Goal: Task Accomplishment & Management: Manage account settings

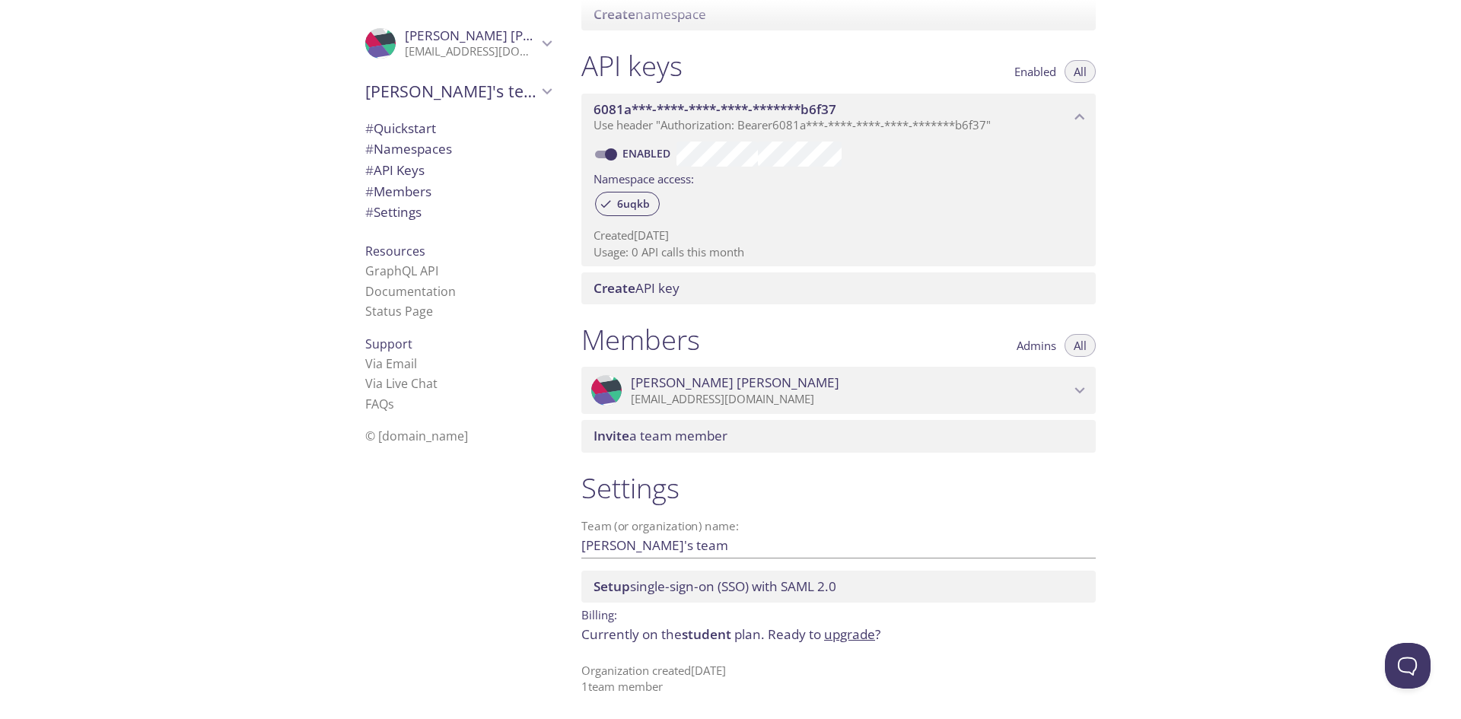
scroll to position [363, 0]
click at [401, 193] on span "# Members" at bounding box center [398, 192] width 66 height 18
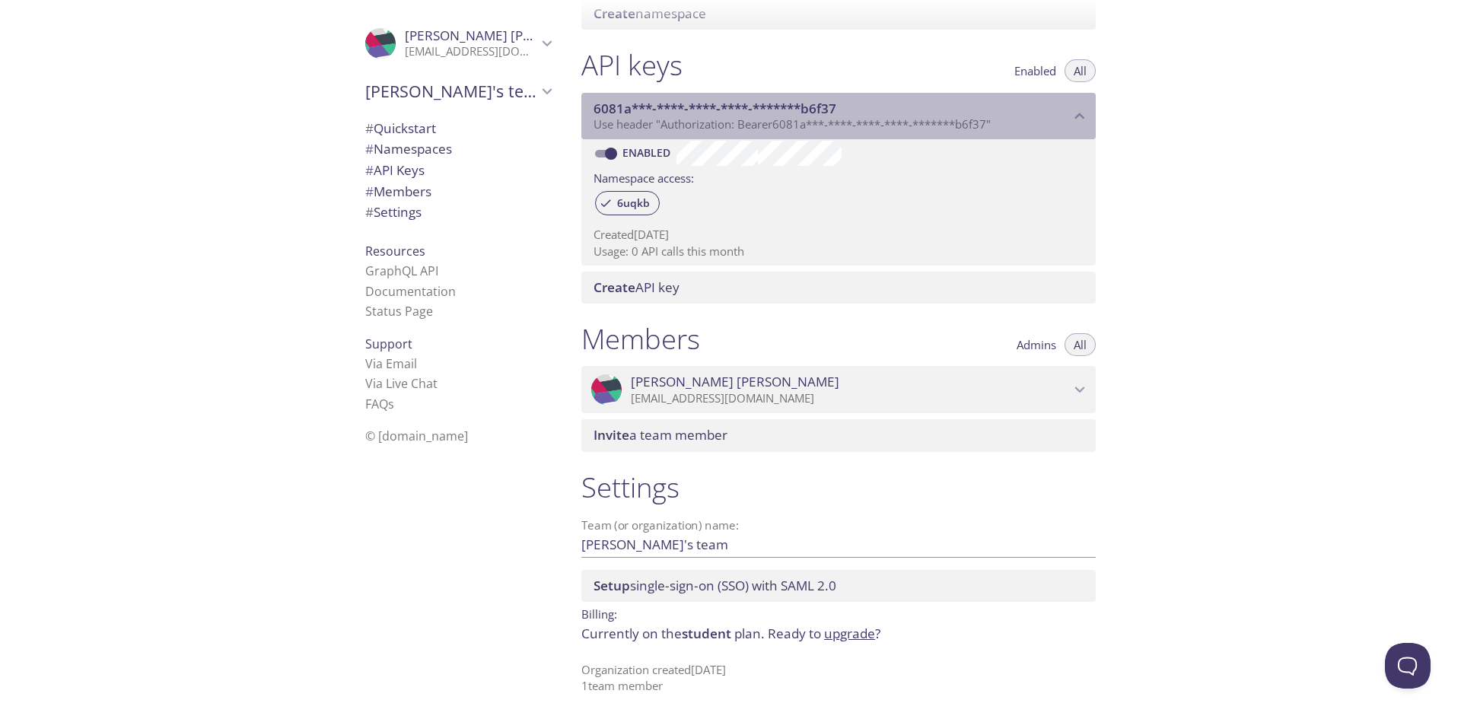
click at [1077, 116] on icon "6081a***-****-****-****-*******b6f37 API key" at bounding box center [1080, 116] width 10 height 6
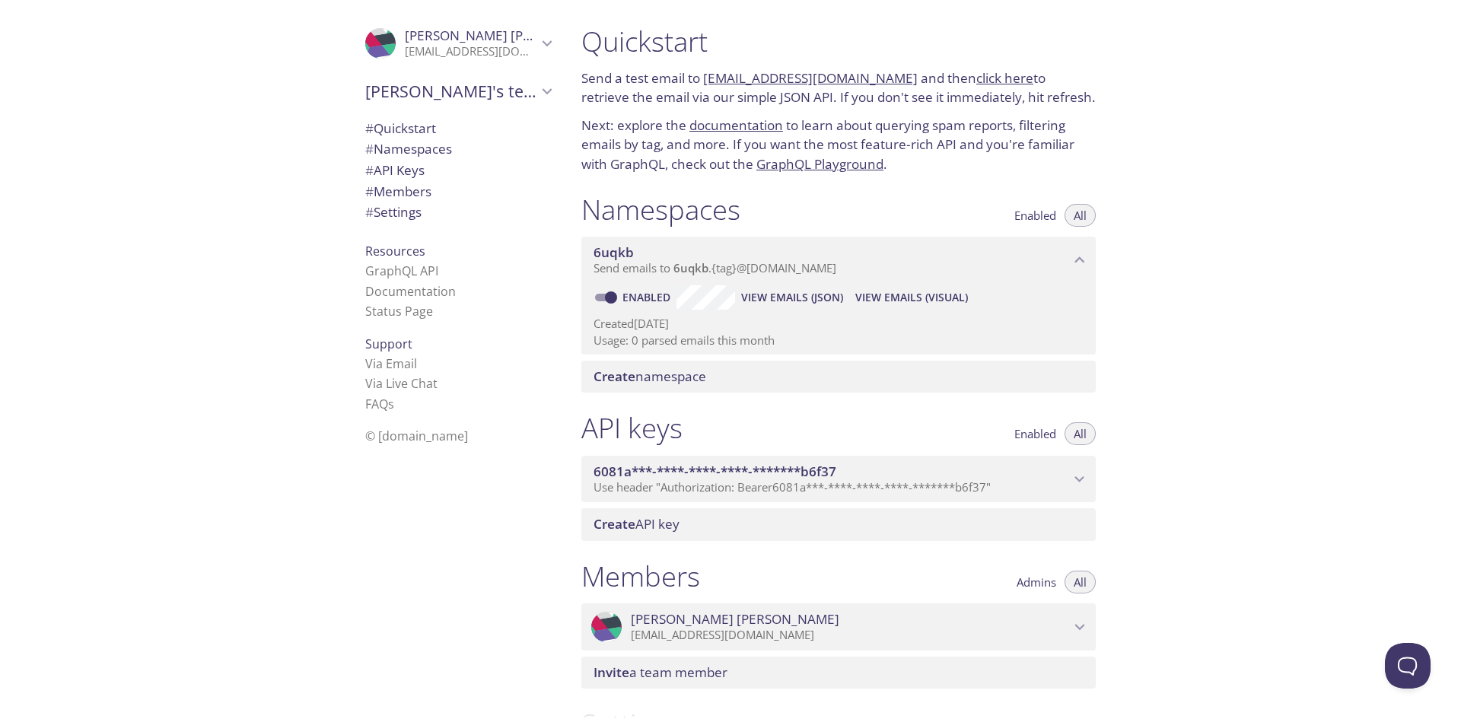
click at [1083, 255] on icon "6uqkb namespace" at bounding box center [1080, 260] width 20 height 20
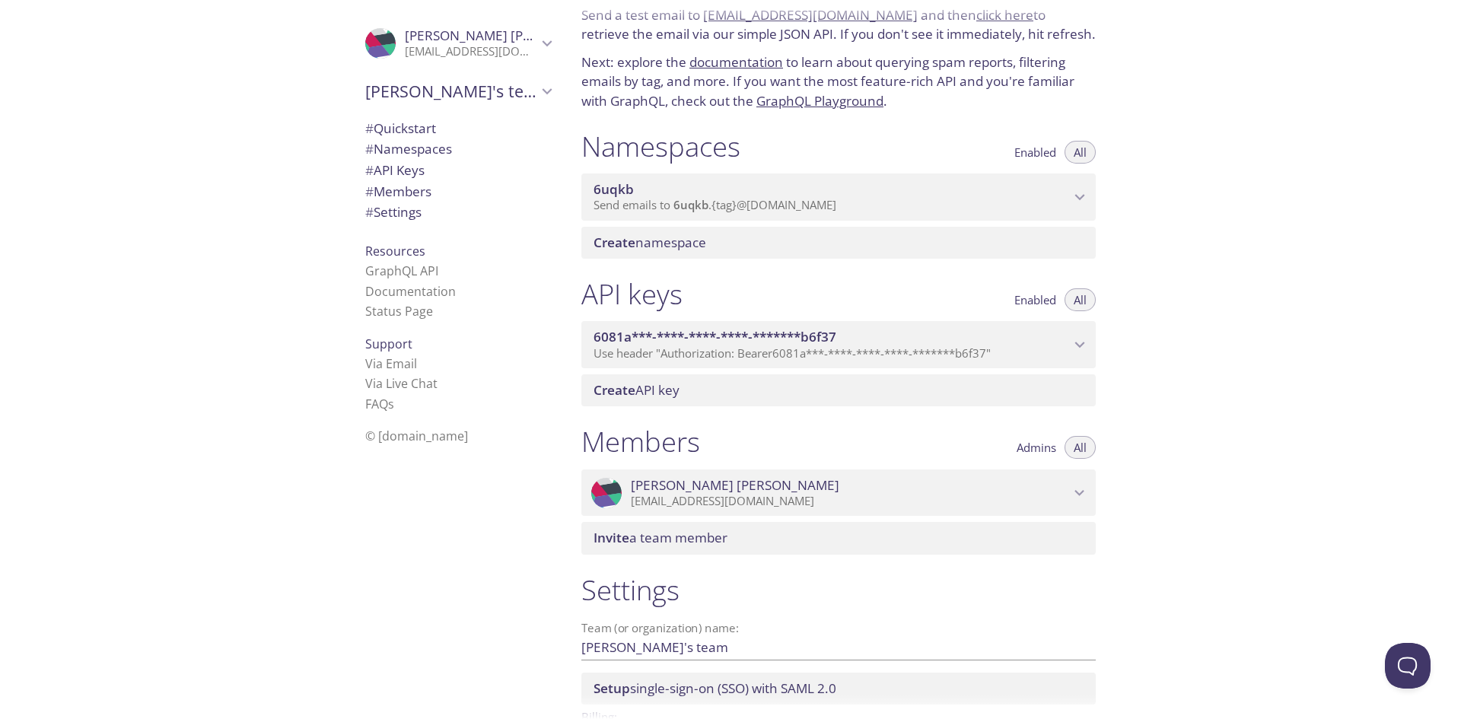
scroll to position [166, 0]
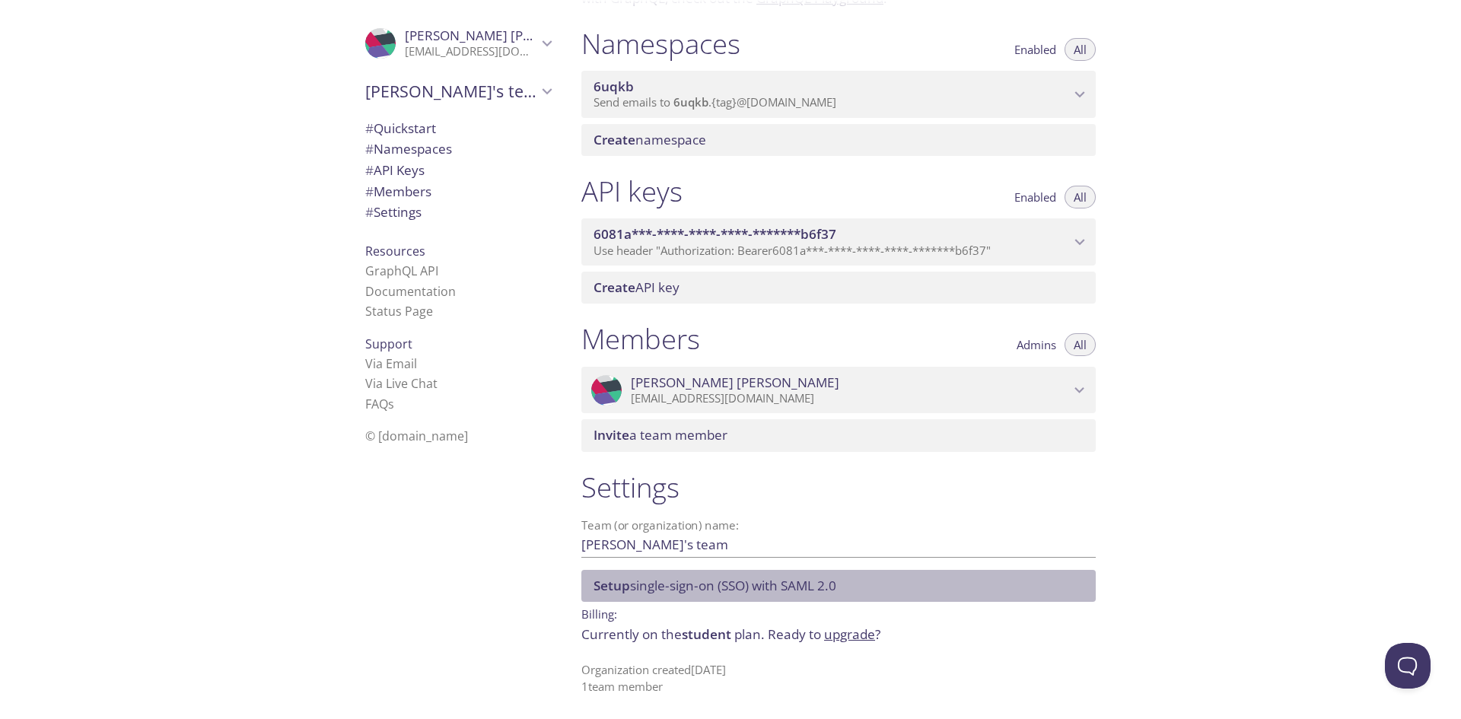
click at [657, 587] on span "Setup single-sign-on (SSO) with SAML 2.0" at bounding box center [715, 586] width 243 height 18
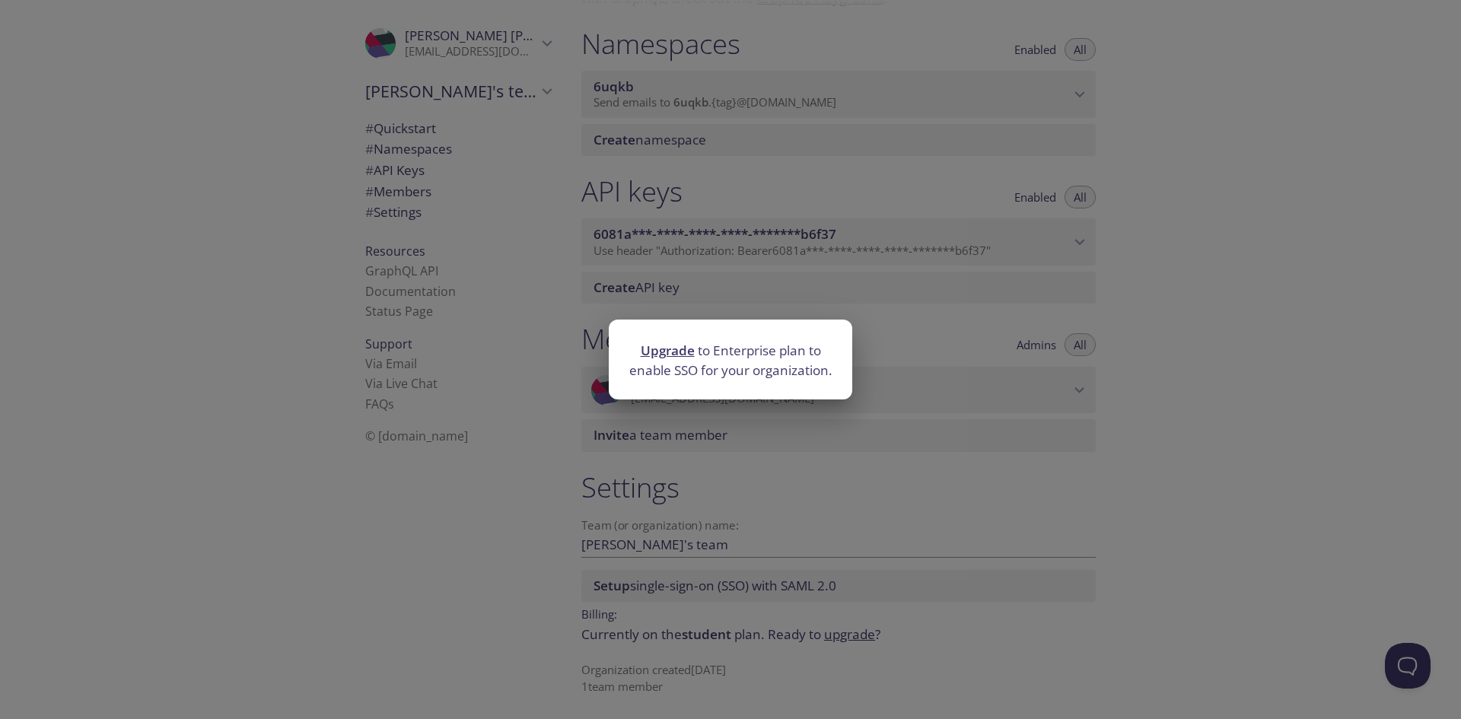
click at [964, 465] on div "Upgrade to Enterprise plan to enable SSO for your organization." at bounding box center [730, 359] width 1461 height 719
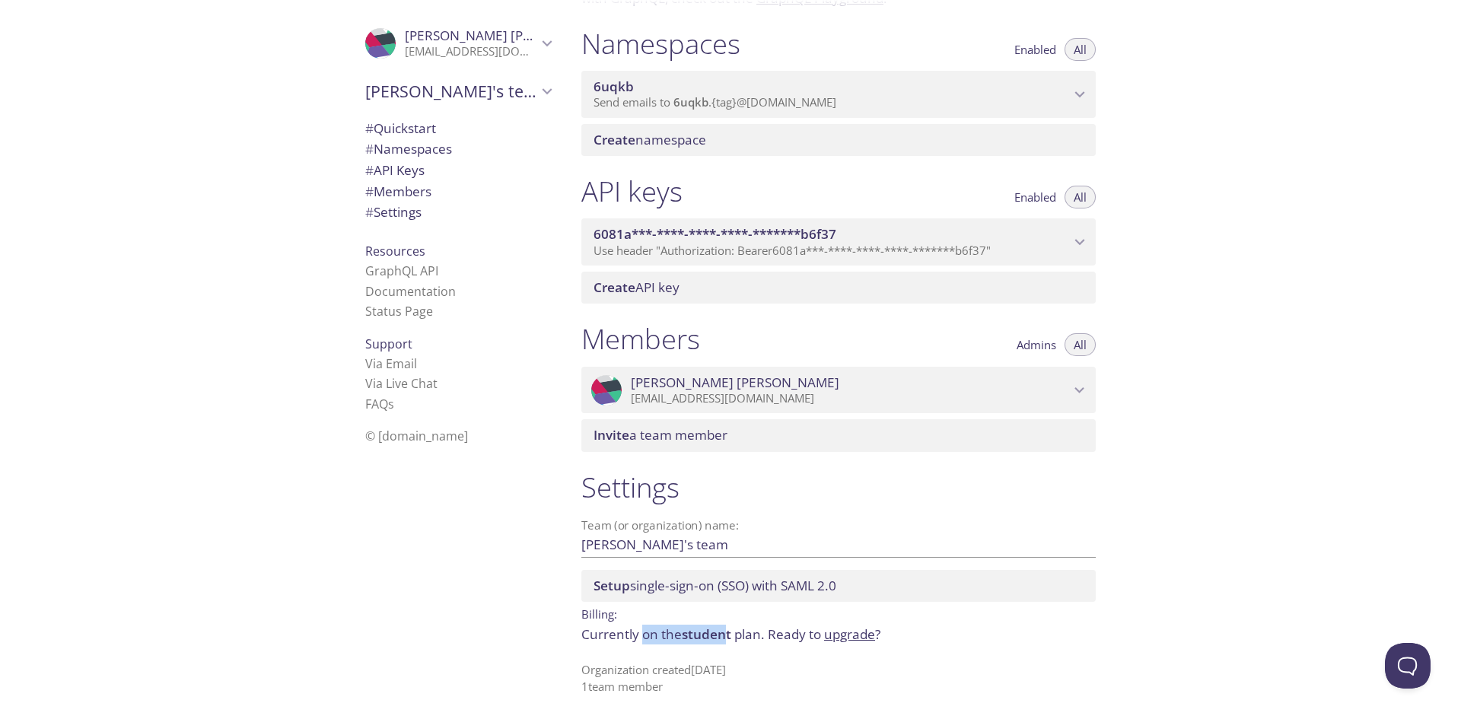
drag, startPoint x: 641, startPoint y: 632, endPoint x: 757, endPoint y: 635, distance: 116.5
click at [757, 635] on p "Currently on the student plan. Ready to upgrade ?" at bounding box center [838, 635] width 514 height 20
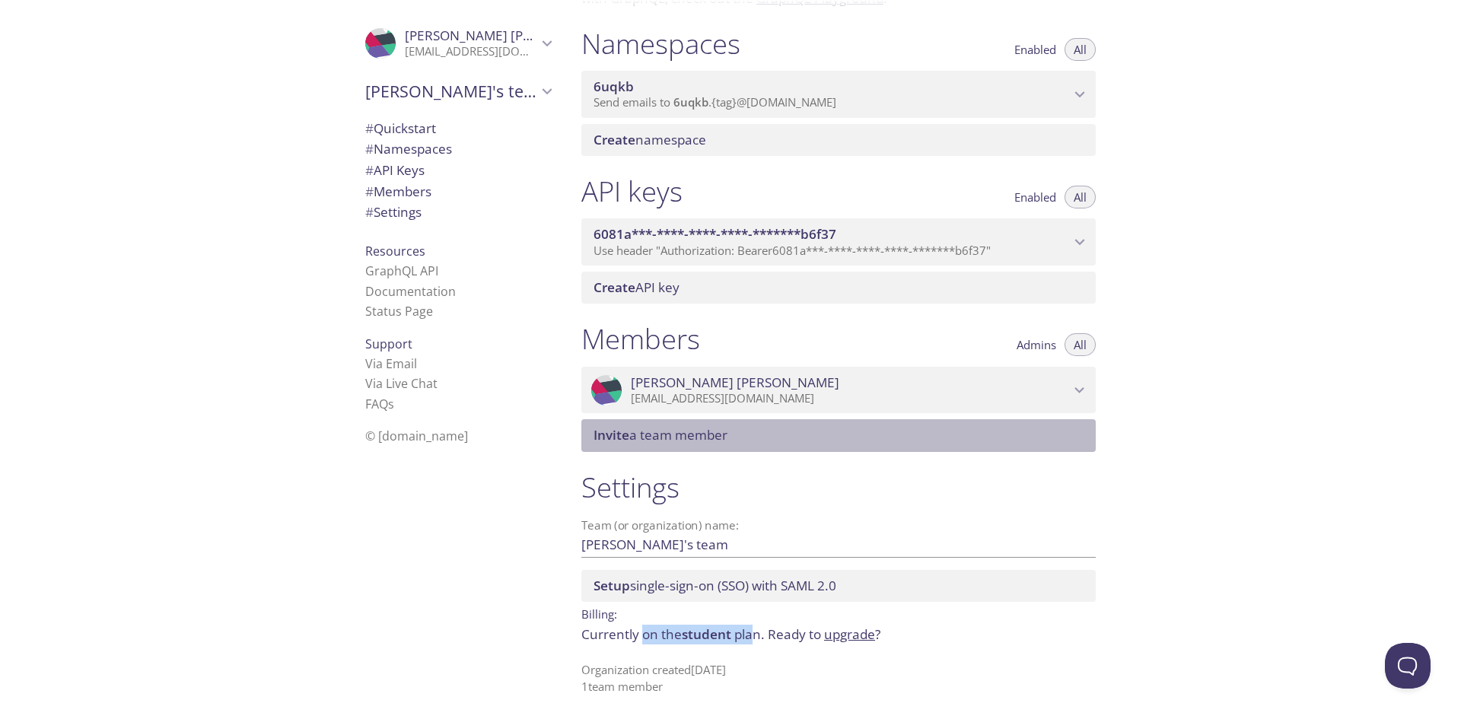
click at [845, 434] on span "Invite a team member" at bounding box center [842, 435] width 496 height 17
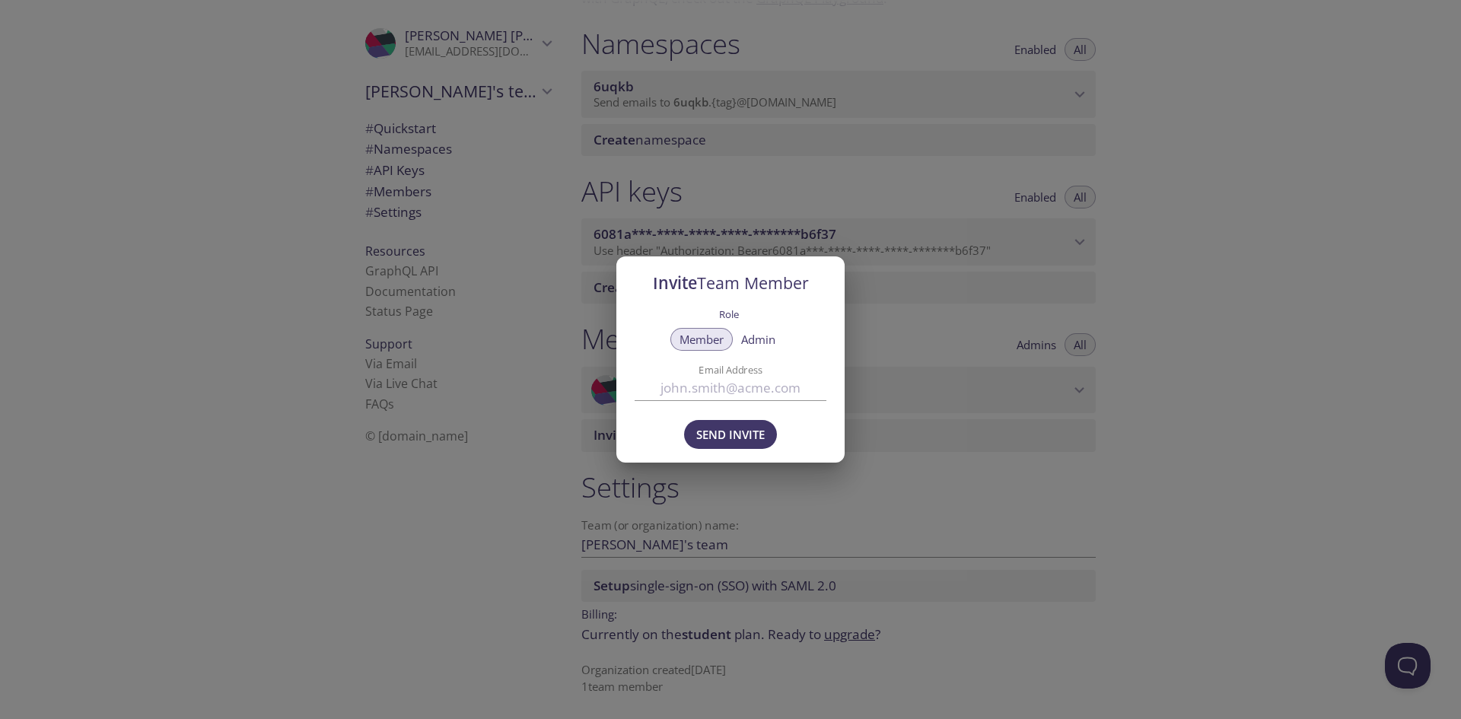
click at [903, 467] on div "Invite Team Member Role Member Admin Email Address Send Invite" at bounding box center [730, 359] width 1461 height 719
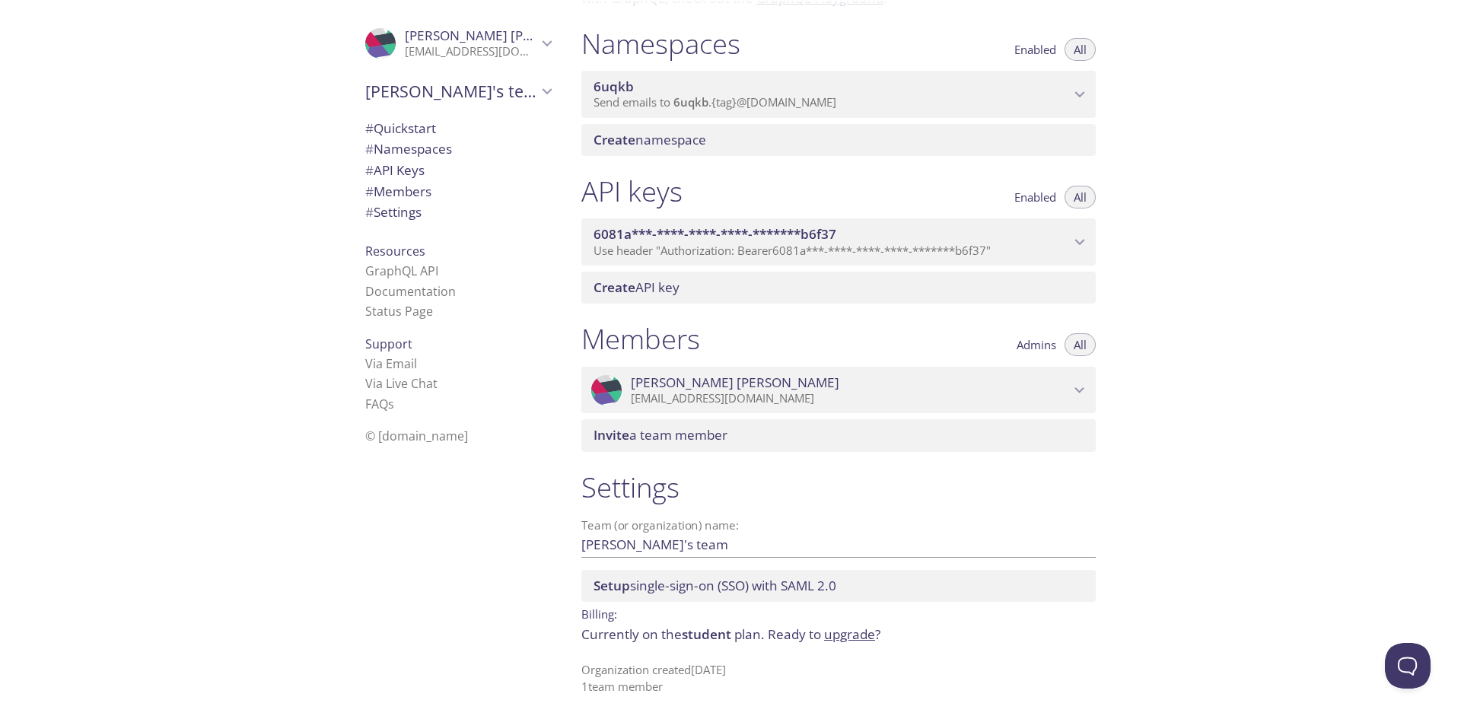
click at [1074, 390] on icon "Alex gagne" at bounding box center [1080, 390] width 20 height 20
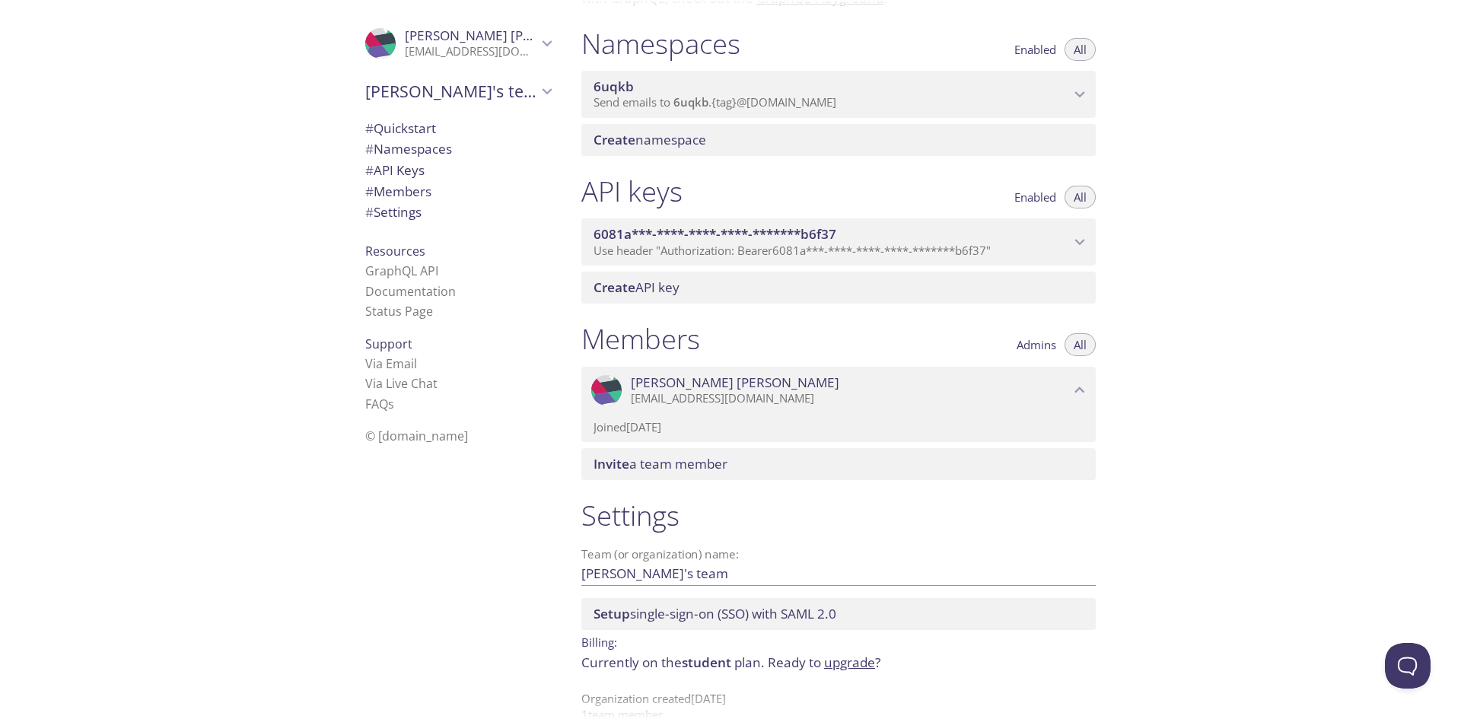
click at [867, 318] on div "Members Admins All .cls-1 { fill: #6d5ca8; } .cls-2 { fill: #3fc191; } .cls-3 {…" at bounding box center [838, 401] width 539 height 177
click at [966, 393] on p "alexgagne10@icloud.com" at bounding box center [850, 398] width 439 height 15
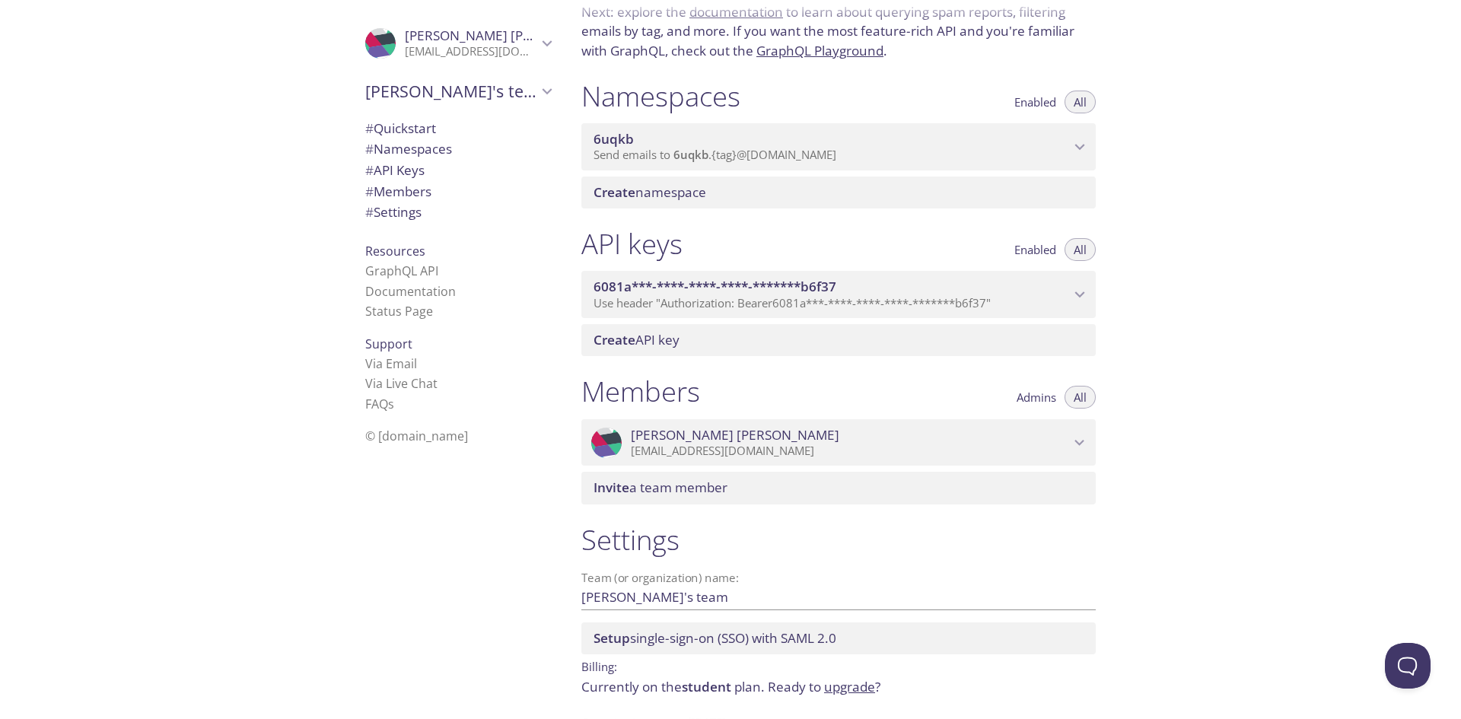
scroll to position [14, 0]
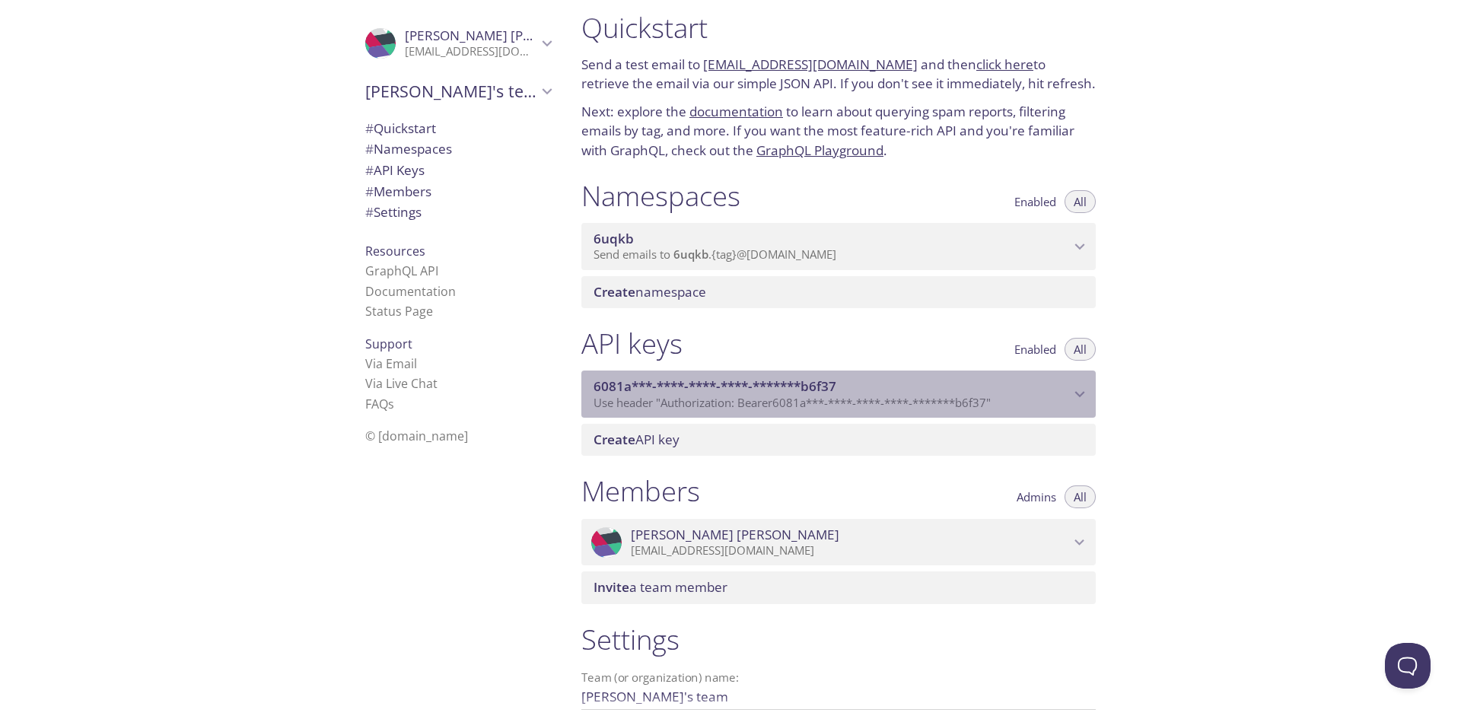
click at [757, 389] on span "6081a***-****-****-****-*******b6f37" at bounding box center [715, 386] width 243 height 18
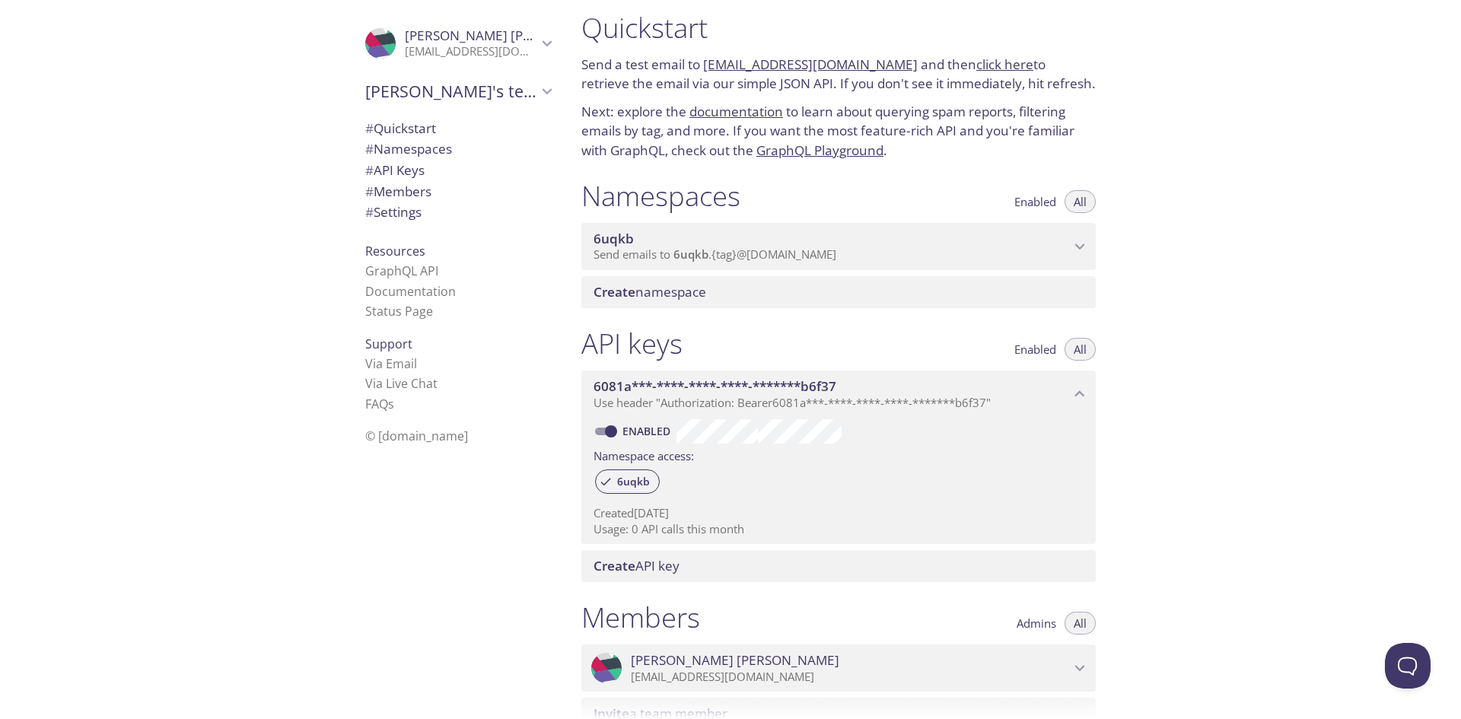
click at [717, 393] on span "6081a***-****-****-****-*******b6f37" at bounding box center [715, 386] width 243 height 18
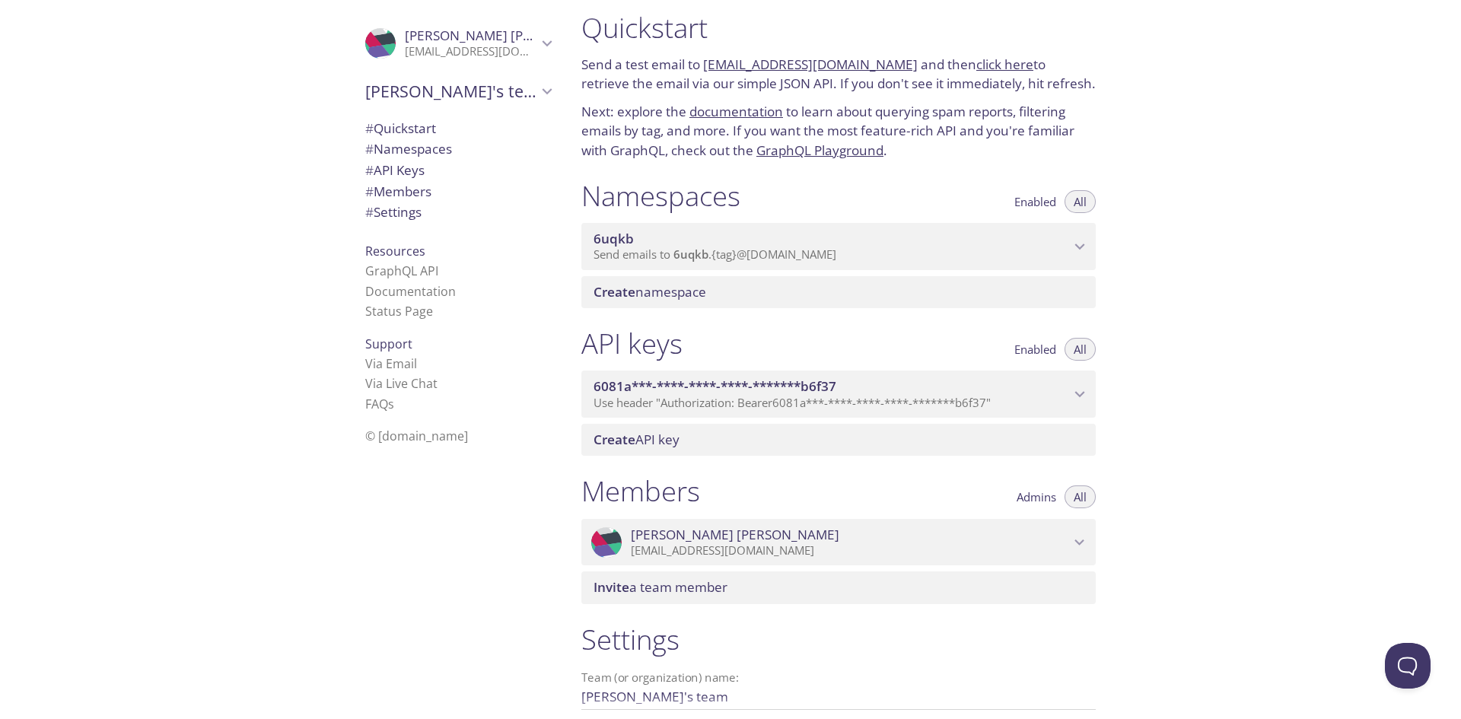
scroll to position [0, 0]
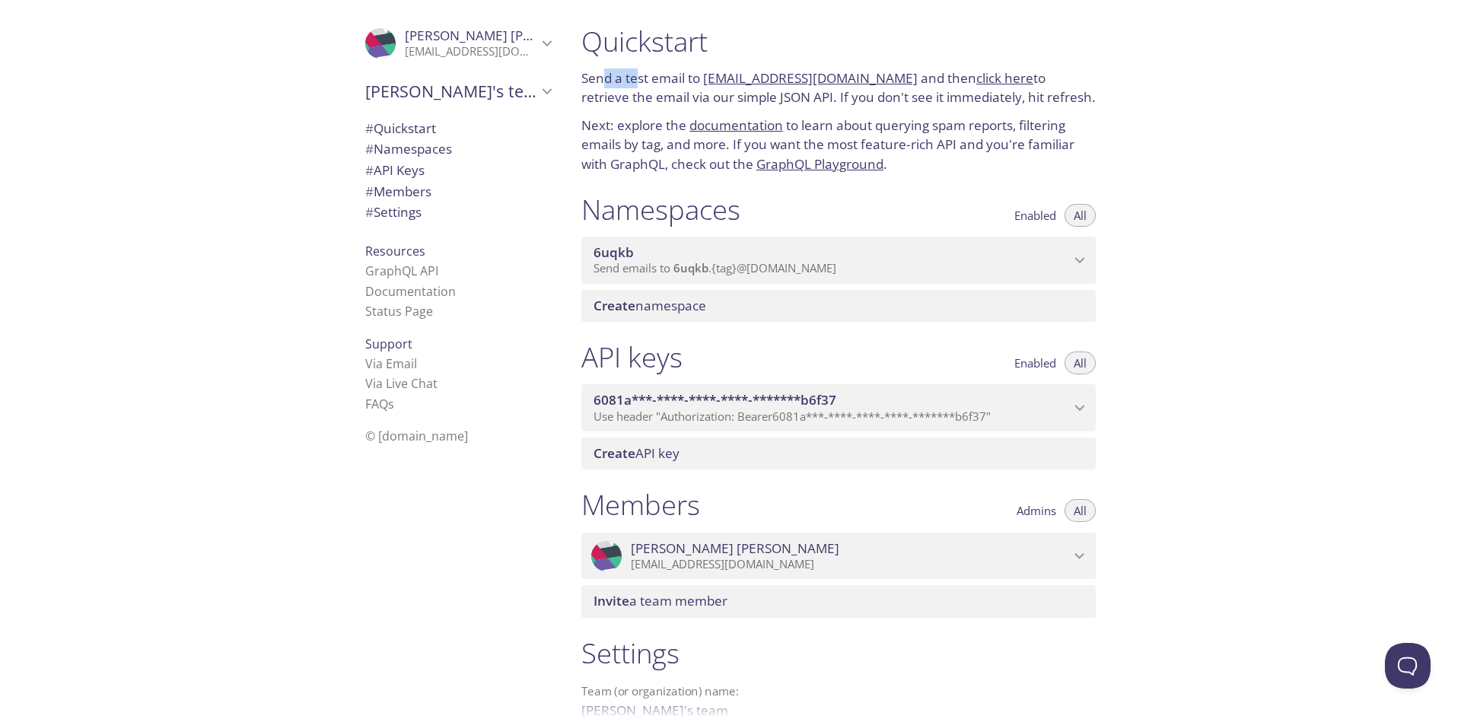
drag, startPoint x: 600, startPoint y: 79, endPoint x: 651, endPoint y: 80, distance: 51.0
click at [651, 80] on p "Send a test email to 6uqkb.test@inbox.testmail.app and then click here to retri…" at bounding box center [838, 87] width 514 height 39
click at [976, 78] on link "click here" at bounding box center [1004, 78] width 57 height 18
click at [396, 211] on span "# Settings" at bounding box center [393, 212] width 56 height 18
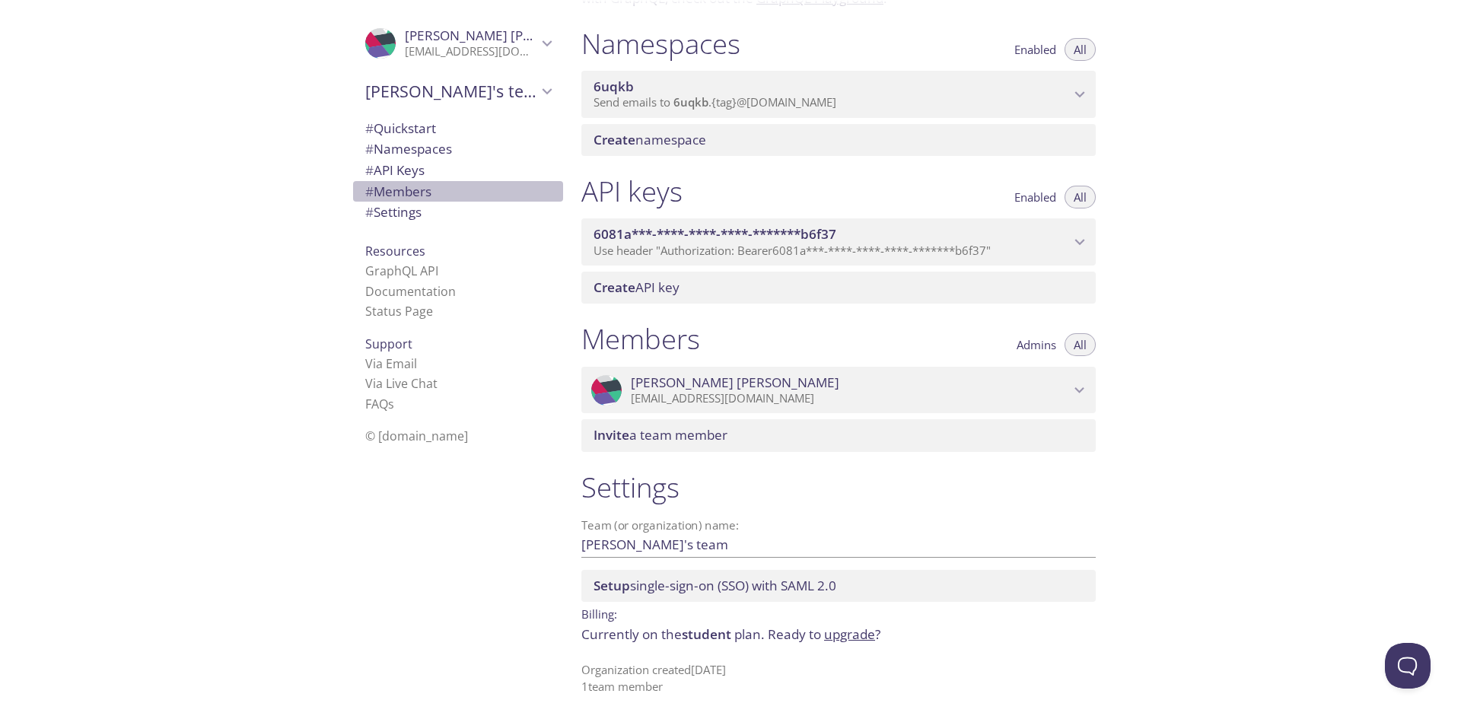
click at [407, 187] on span "# Members" at bounding box center [398, 192] width 66 height 18
click at [404, 166] on span "# API Keys" at bounding box center [394, 170] width 59 height 18
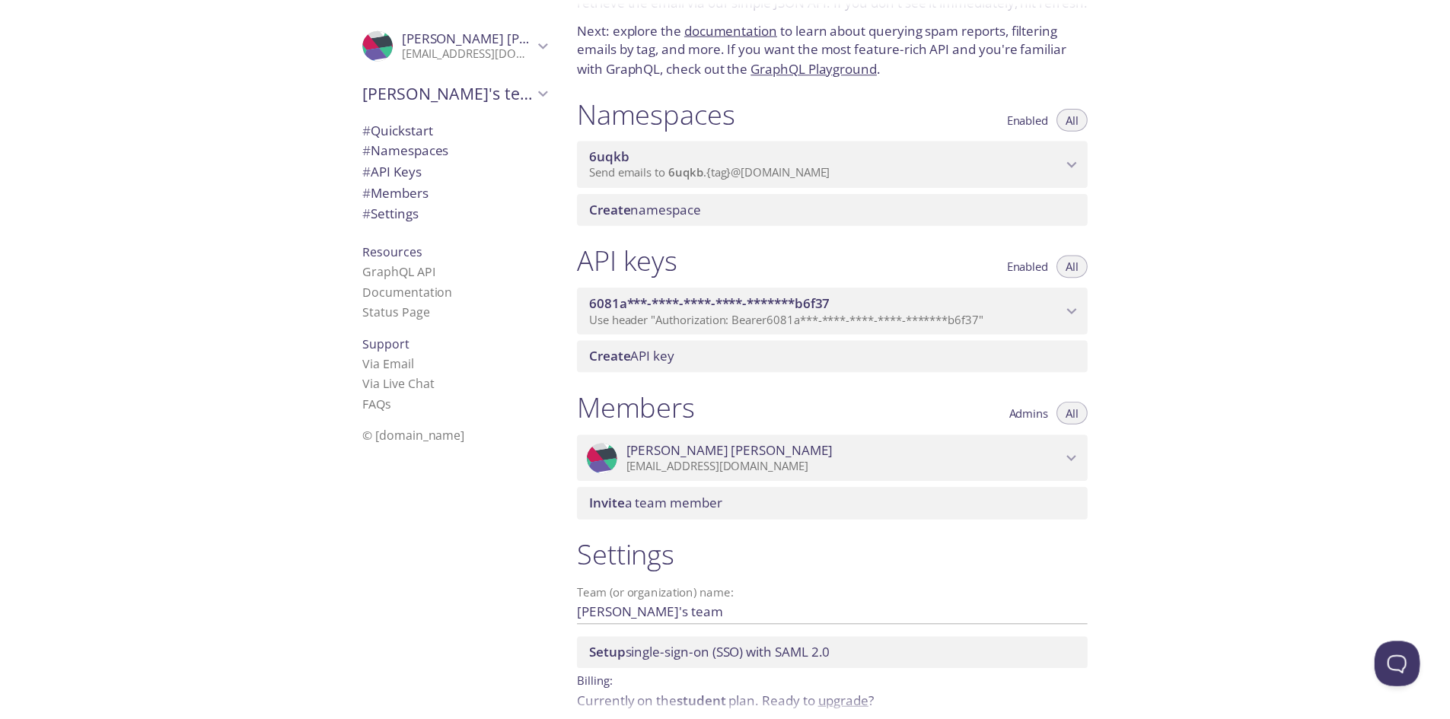
scroll to position [10, 0]
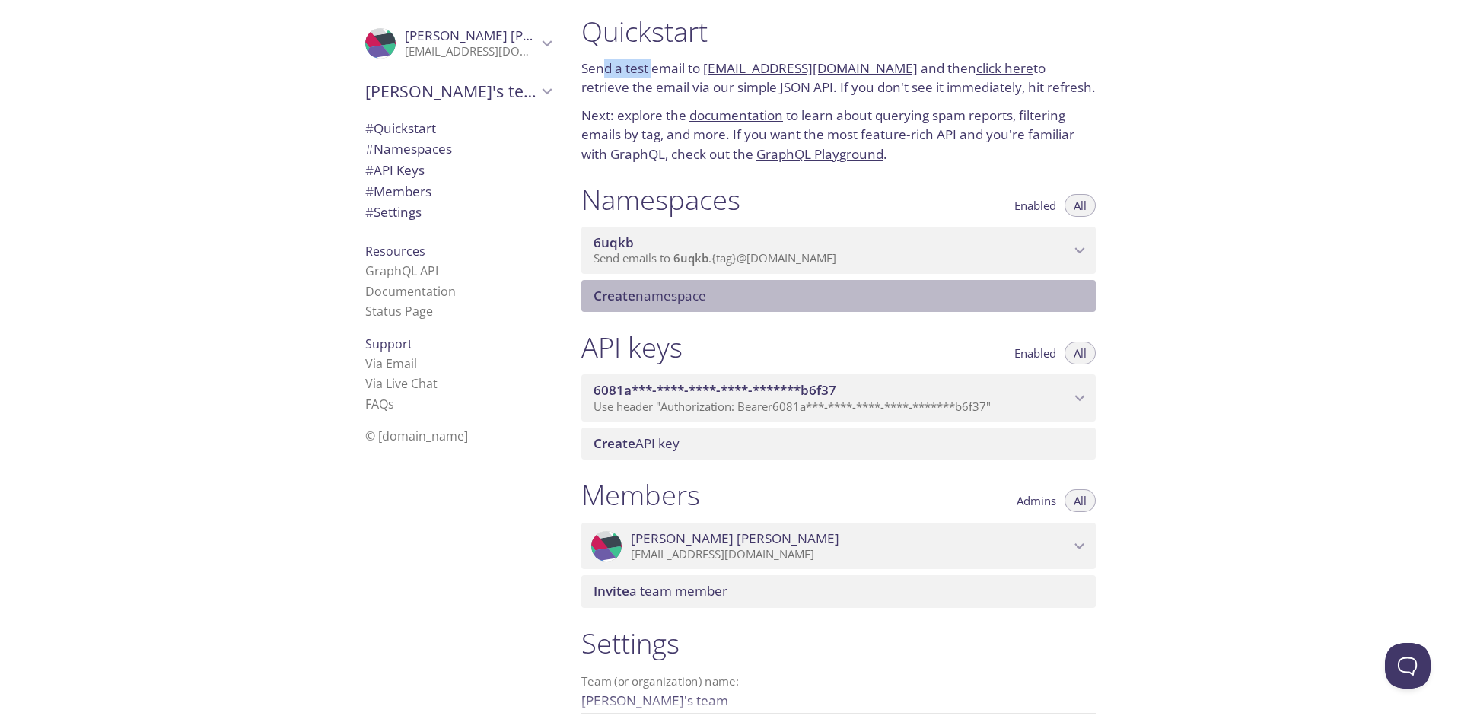
click at [654, 295] on span "Create namespace" at bounding box center [650, 296] width 113 height 18
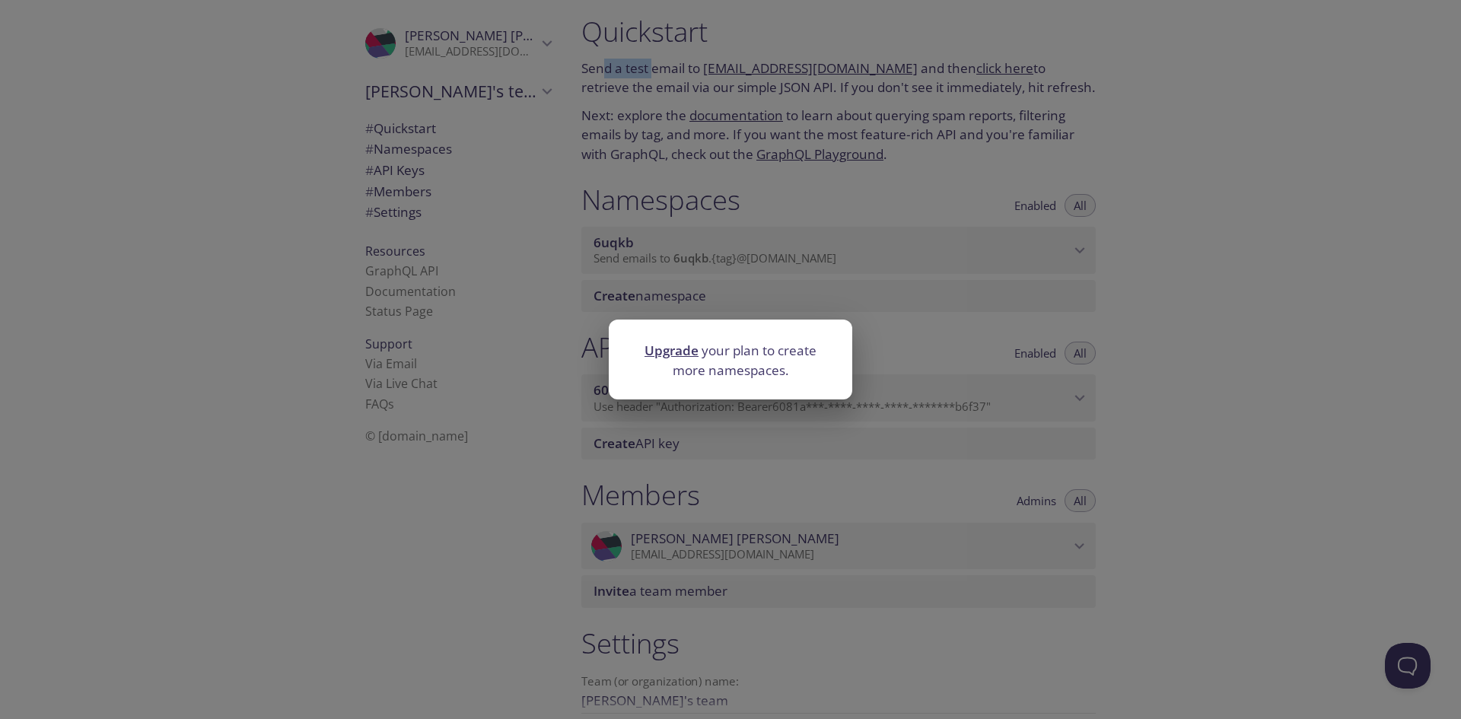
click at [678, 349] on link "Upgrade" at bounding box center [671, 351] width 54 height 18
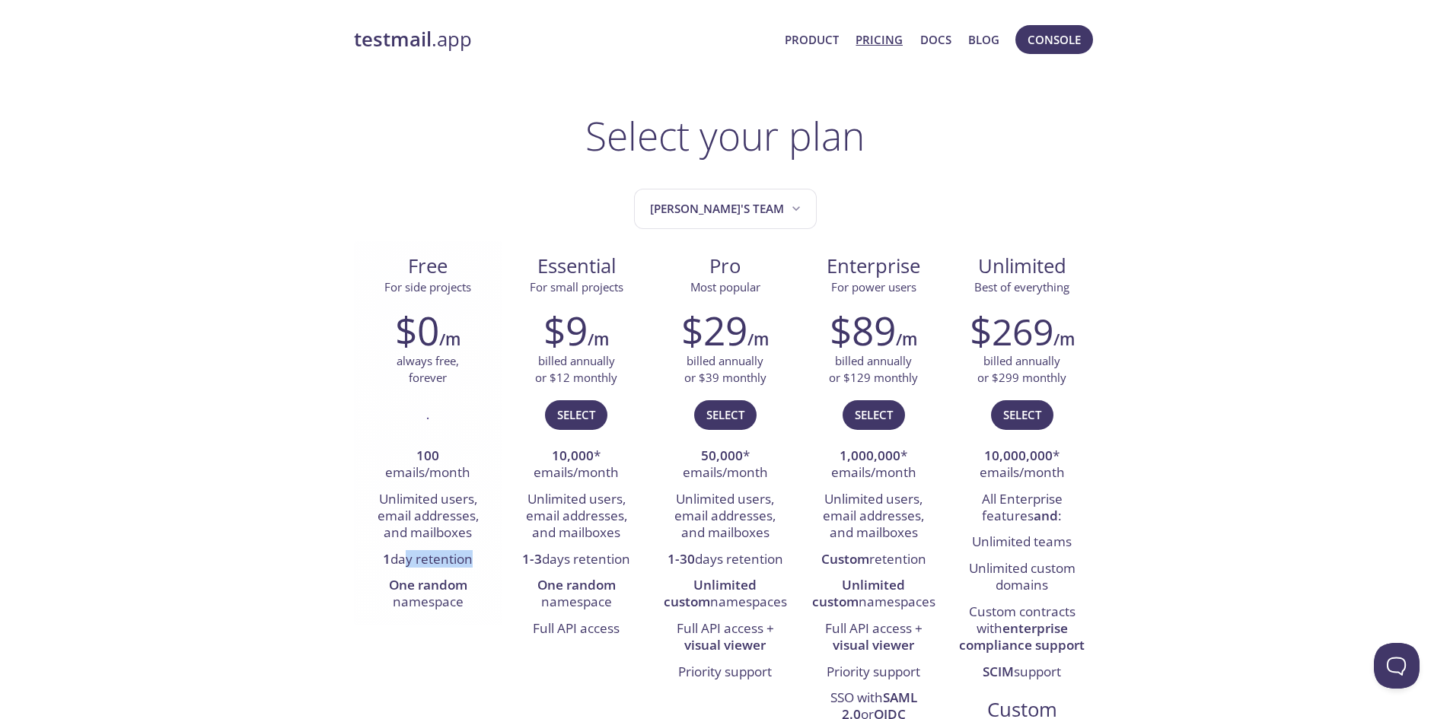
drag, startPoint x: 412, startPoint y: 562, endPoint x: 468, endPoint y: 561, distance: 55.6
click at [467, 561] on li "1 day retention" at bounding box center [428, 560] width 126 height 26
click at [744, 207] on span "Alex's team" at bounding box center [727, 209] width 154 height 21
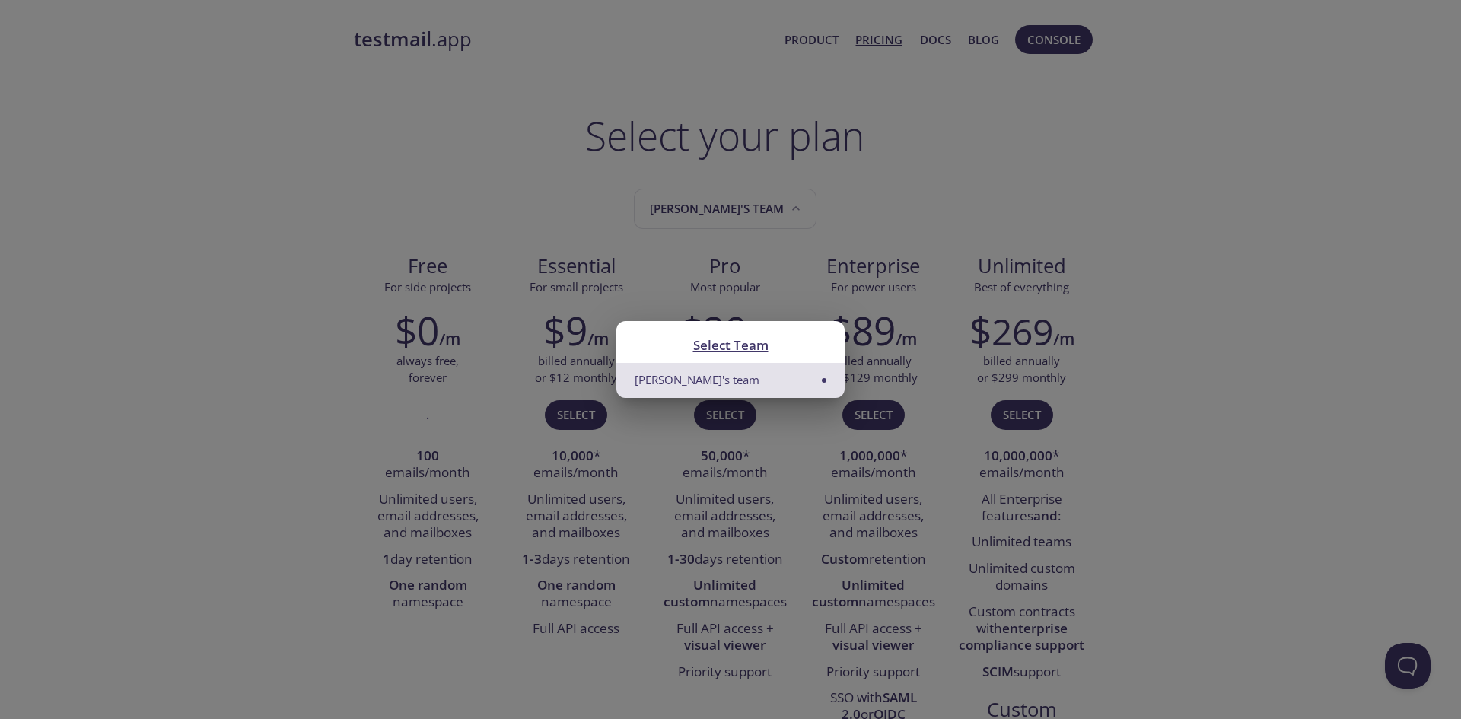
click at [1166, 265] on div "Select Team Alex's team" at bounding box center [730, 359] width 1461 height 719
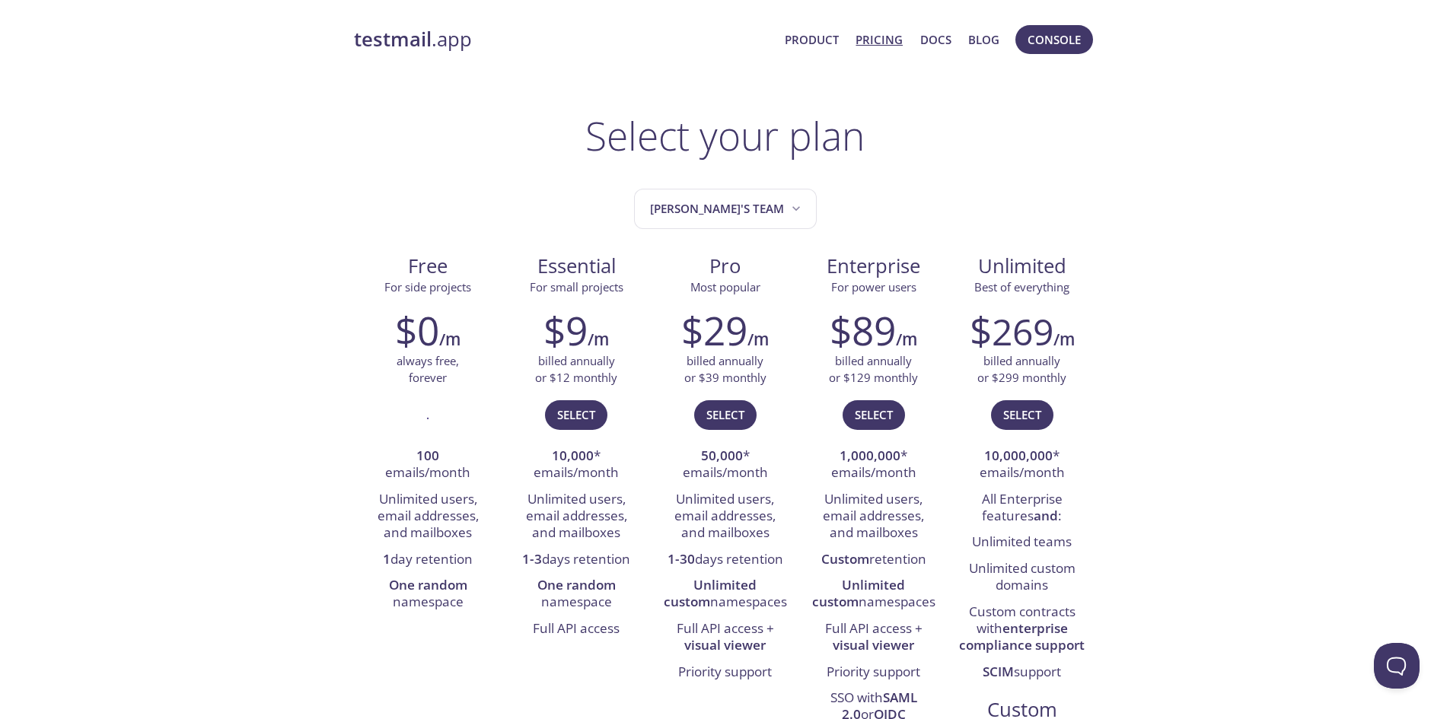
click at [388, 23] on div "testmail .app Product Pricing Docs Blog Console" at bounding box center [725, 39] width 743 height 49
click at [389, 31] on strong "testmail" at bounding box center [393, 39] width 78 height 27
